Goal: Navigation & Orientation: Find specific page/section

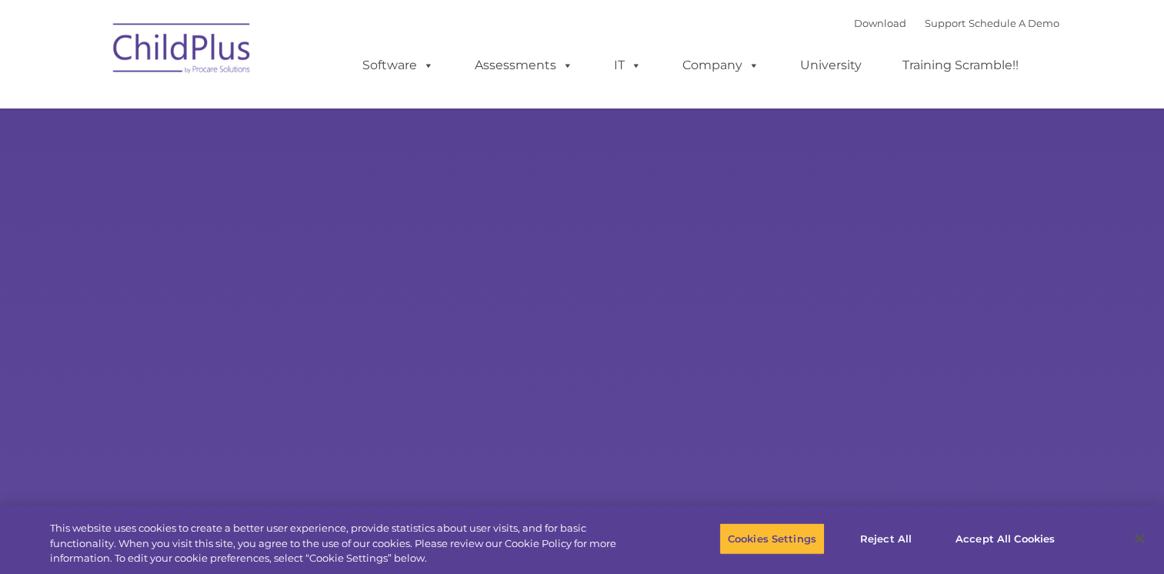
select select "MEDIUM"
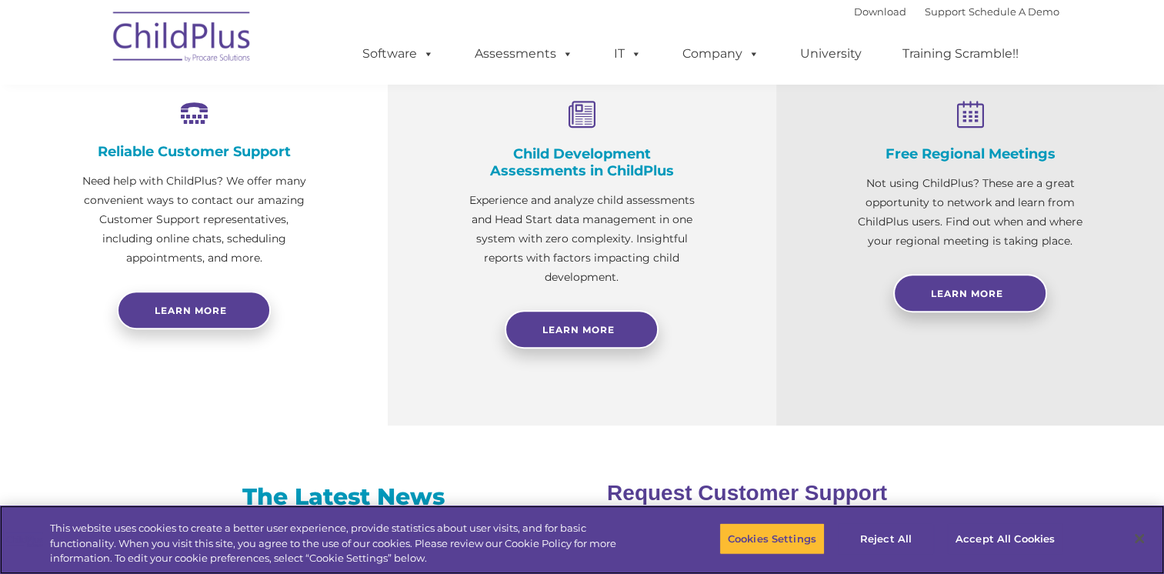
scroll to position [330, 0]
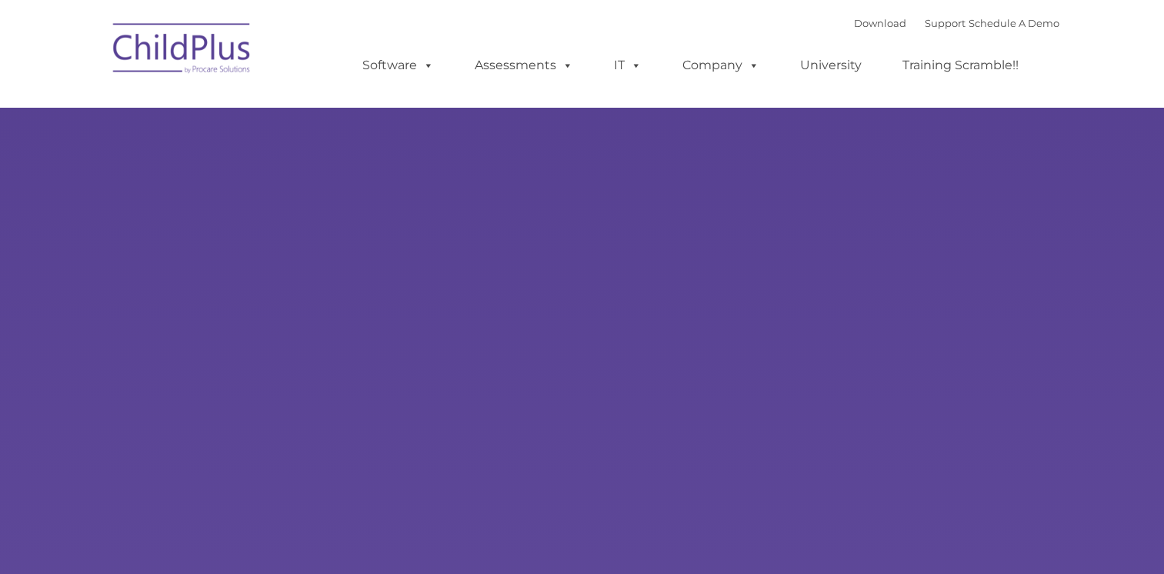
type input ""
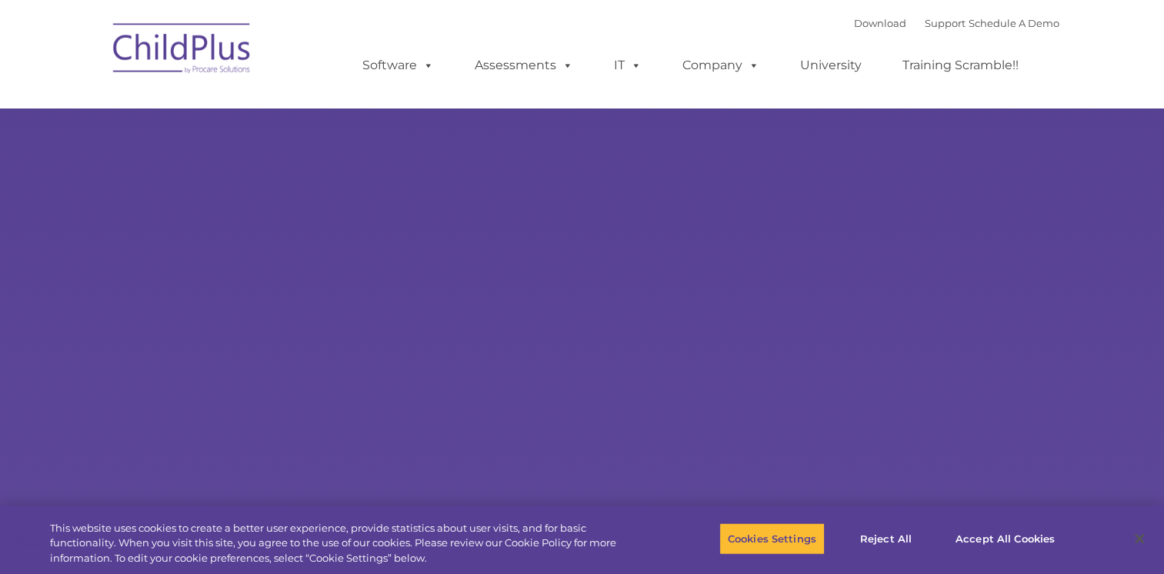
select select "MEDIUM"
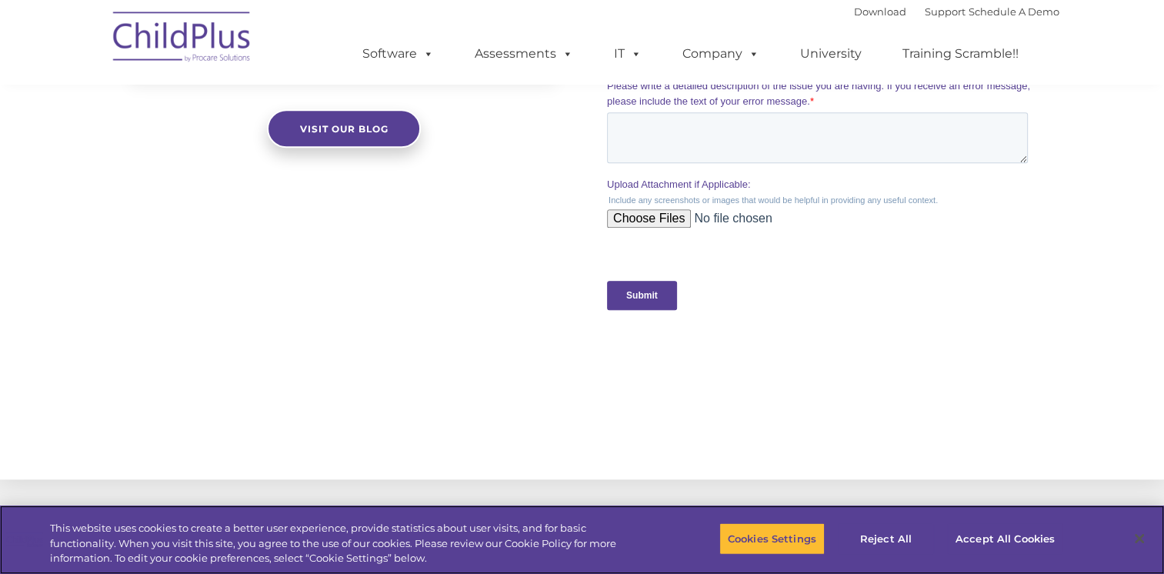
scroll to position [1481, 0]
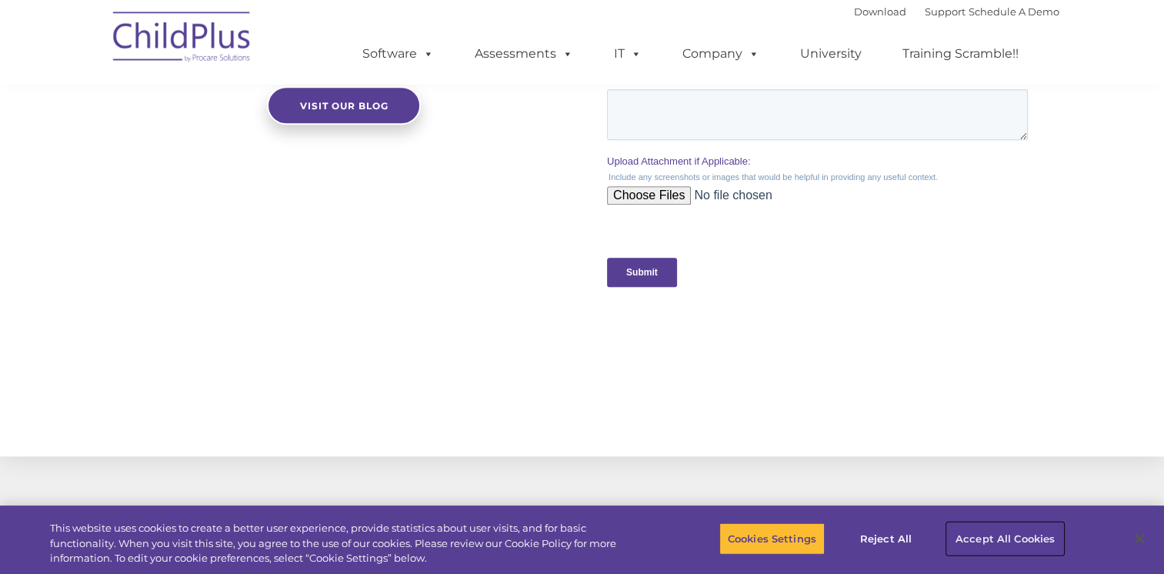
click at [1000, 534] on button "Accept All Cookies" at bounding box center [1005, 538] width 116 height 32
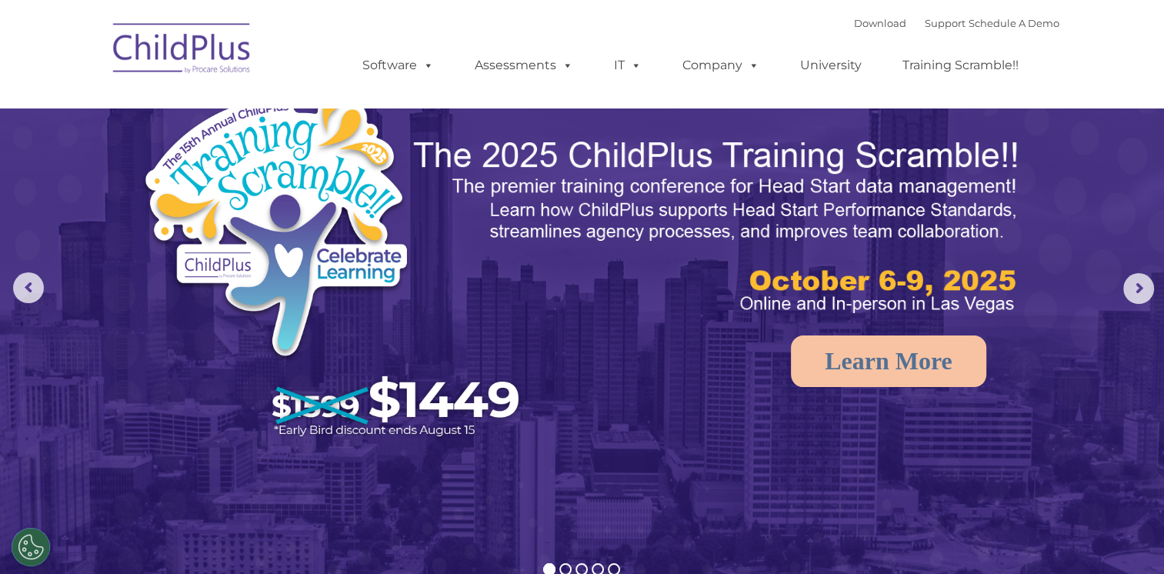
scroll to position [0, 0]
